Goal: Register for event/course

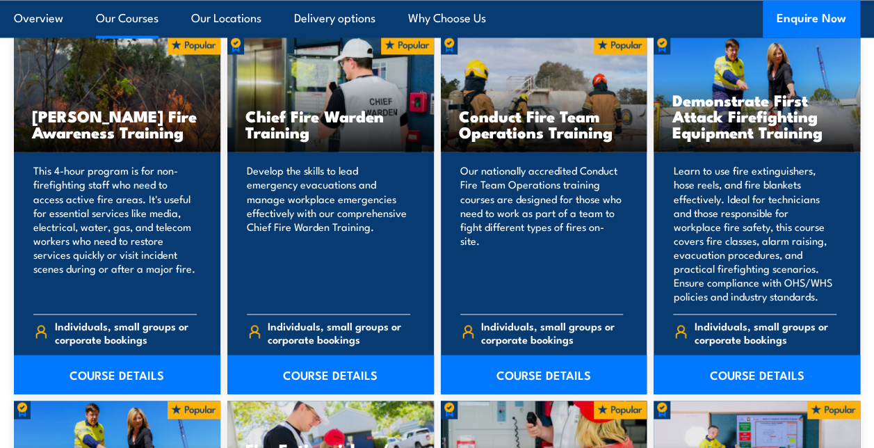
scroll to position [1099, 0]
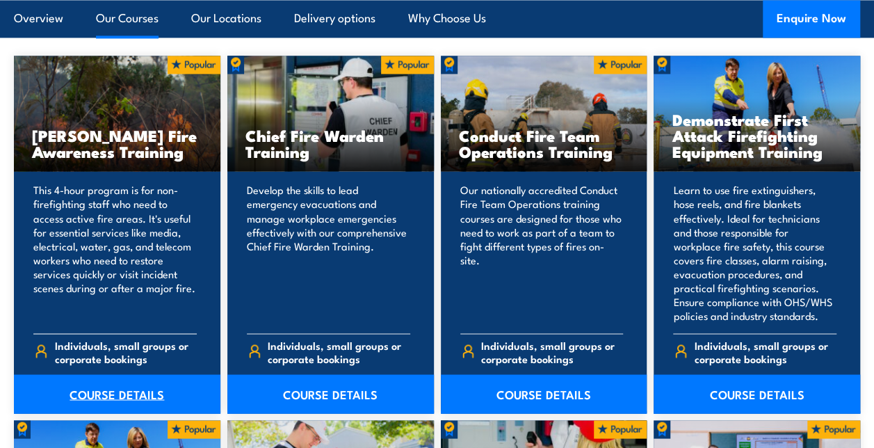
click at [89, 392] on link "COURSE DETAILS" at bounding box center [117, 393] width 207 height 39
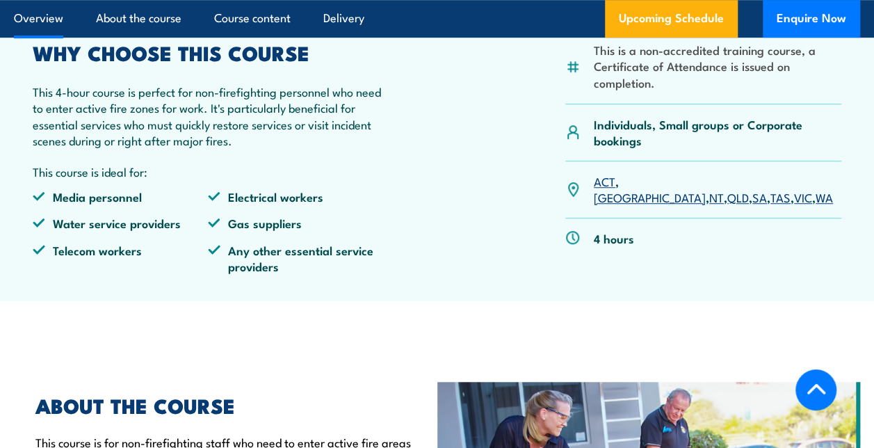
scroll to position [442, 0]
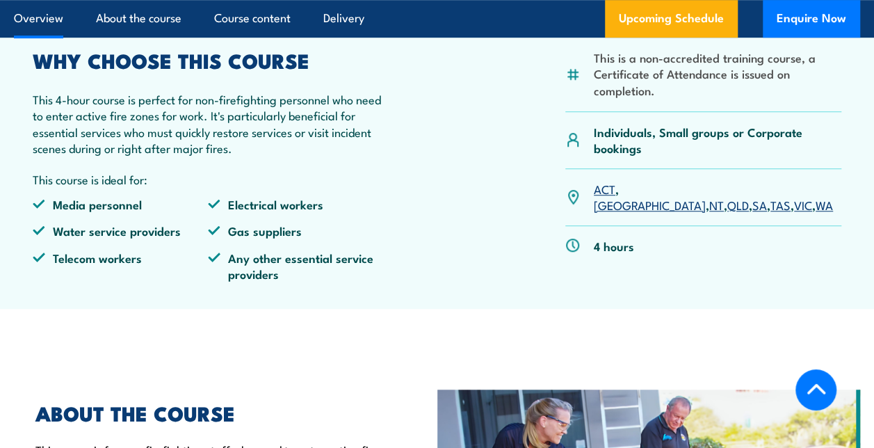
click at [728, 213] on link "QLD" at bounding box center [739, 204] width 22 height 17
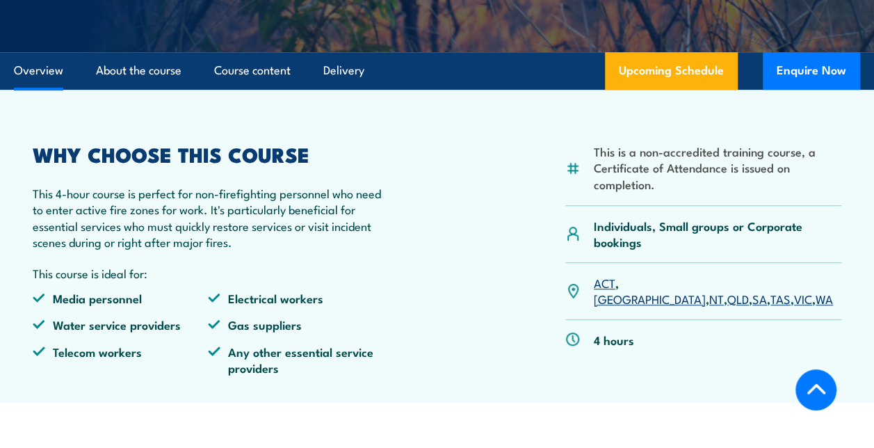
scroll to position [365, 0]
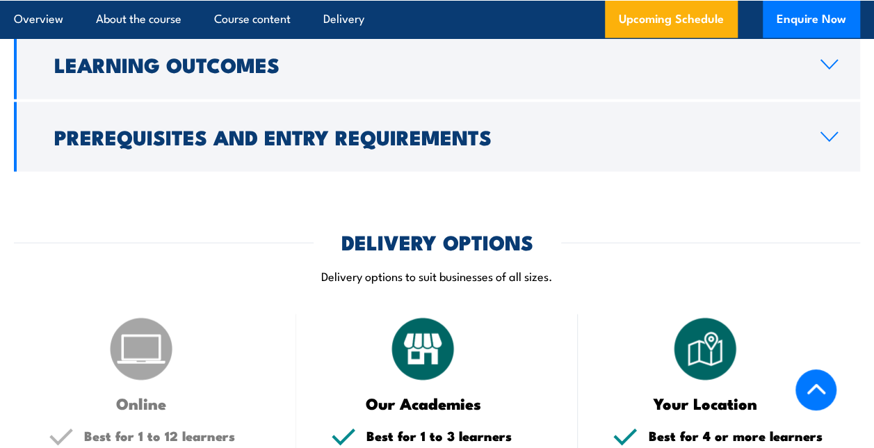
scroll to position [1341, 0]
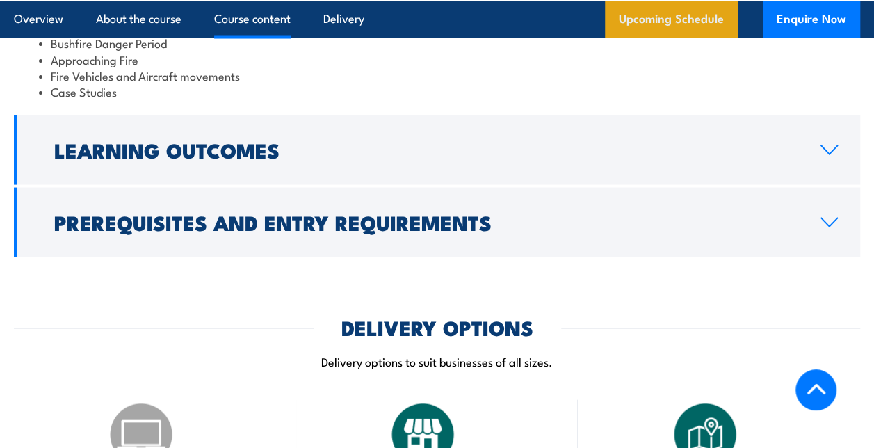
click at [657, 8] on link "Upcoming Schedule" at bounding box center [671, 19] width 133 height 38
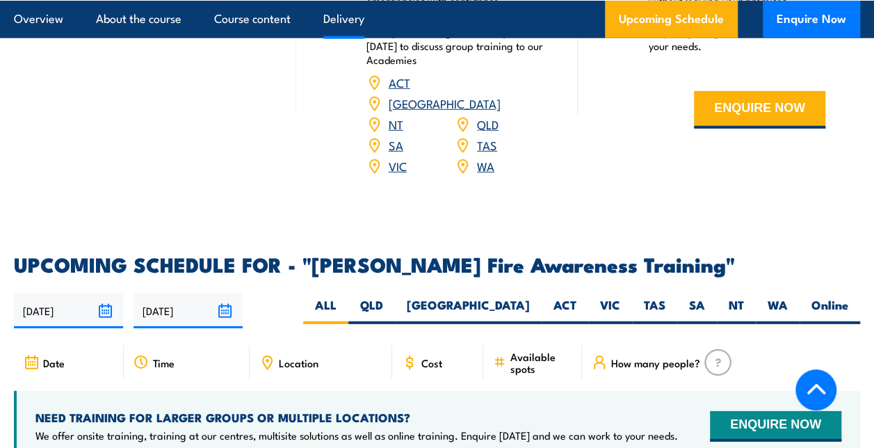
scroll to position [1983, 0]
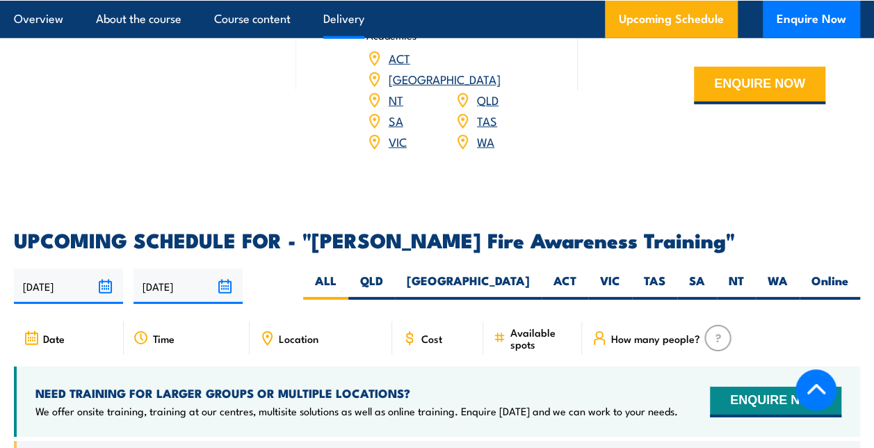
click at [64, 294] on input "[DATE]" at bounding box center [68, 286] width 109 height 35
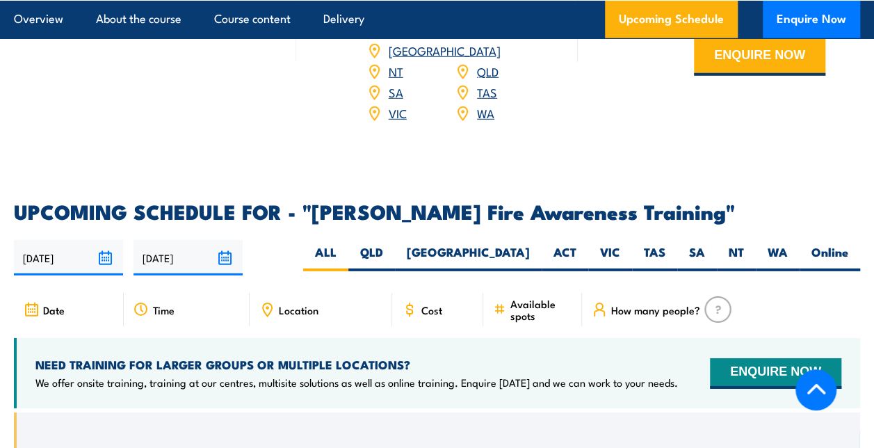
scroll to position [2184, 0]
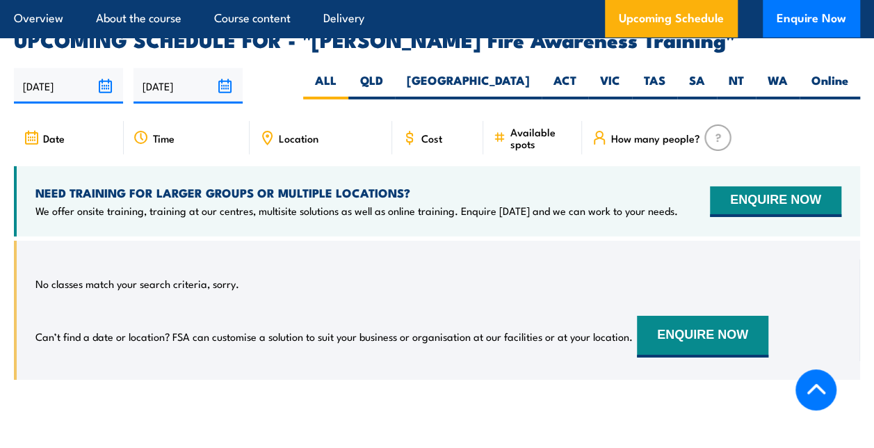
click at [679, 143] on span "How many people?" at bounding box center [655, 138] width 89 height 12
click at [835, 86] on label "Online" at bounding box center [830, 85] width 61 height 27
click at [849, 81] on input "Online" at bounding box center [853, 76] width 9 height 9
radio input "true"
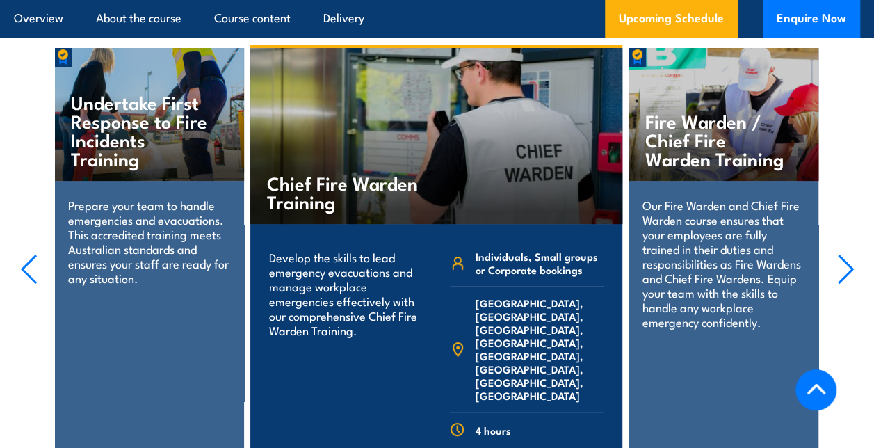
scroll to position [2626, 0]
